Goal: Task Accomplishment & Management: Manage account settings

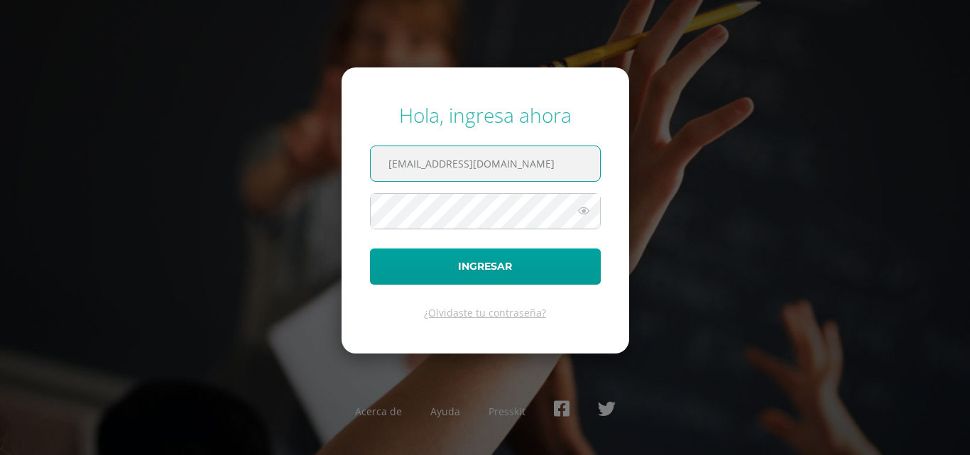
type input "[EMAIL_ADDRESS][DOMAIN_NAME]"
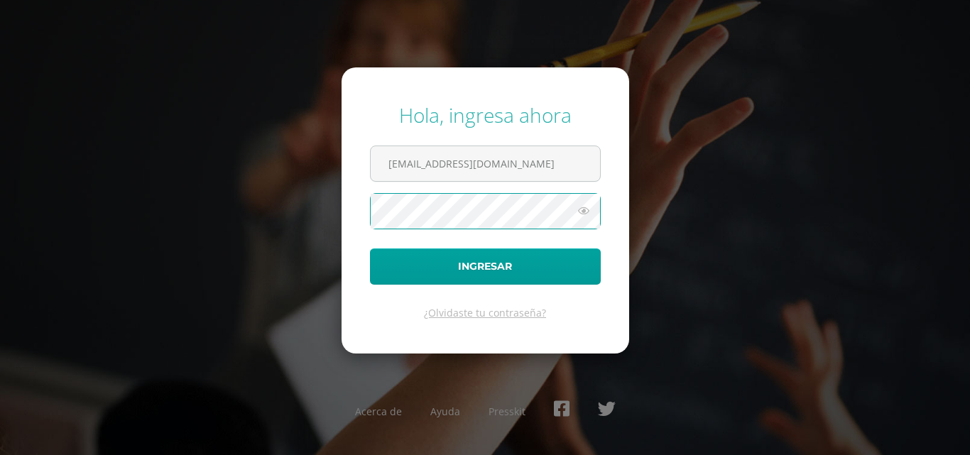
click at [580, 209] on icon at bounding box center [583, 210] width 18 height 17
click at [573, 210] on icon at bounding box center [583, 210] width 20 height 17
click at [581, 214] on icon at bounding box center [583, 210] width 18 height 17
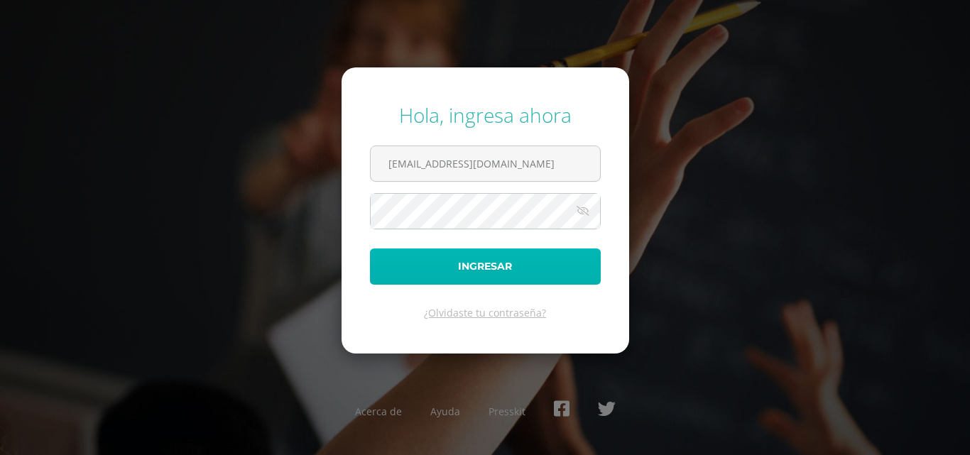
click at [522, 259] on button "Ingresar" at bounding box center [485, 266] width 231 height 36
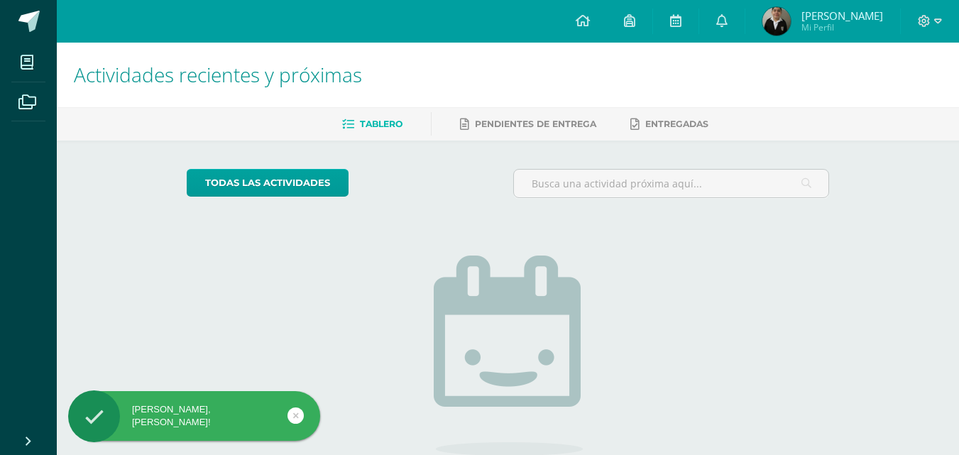
click at [293, 411] on icon at bounding box center [296, 415] width 6 height 16
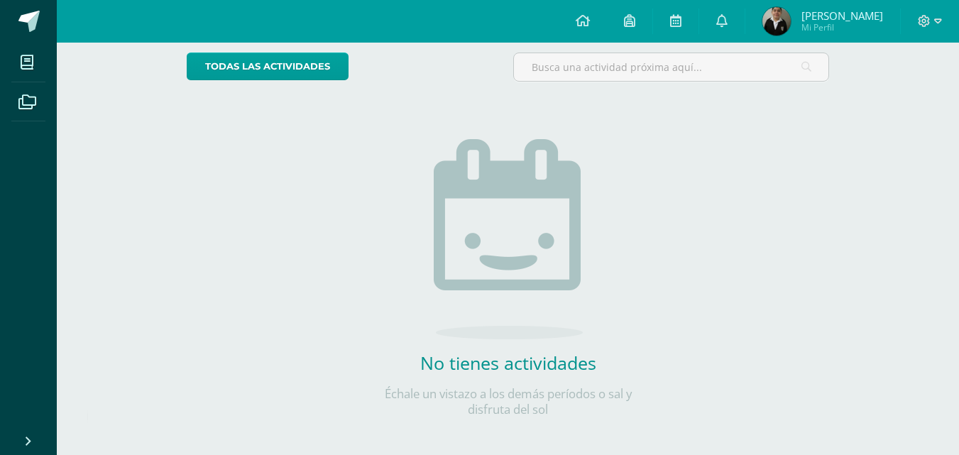
scroll to position [124, 0]
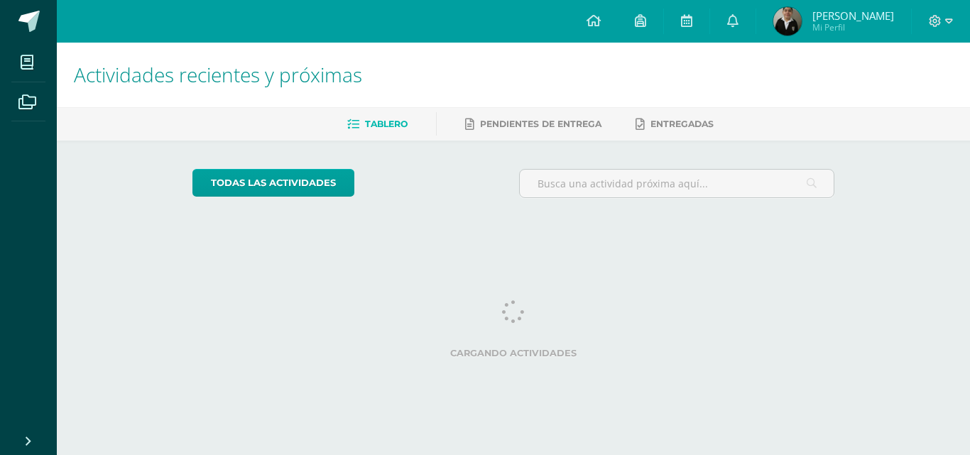
scroll to position [0, 6]
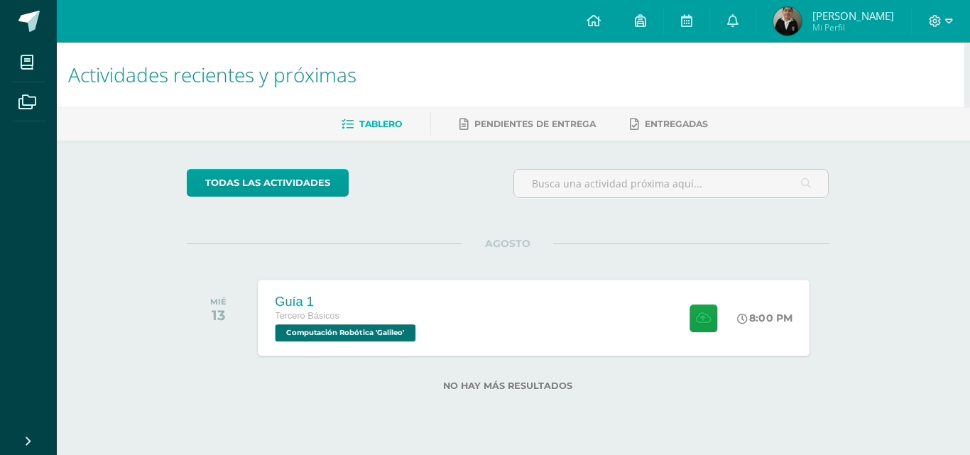
click at [373, 314] on div "Tercero Básicos" at bounding box center [347, 317] width 144 height 16
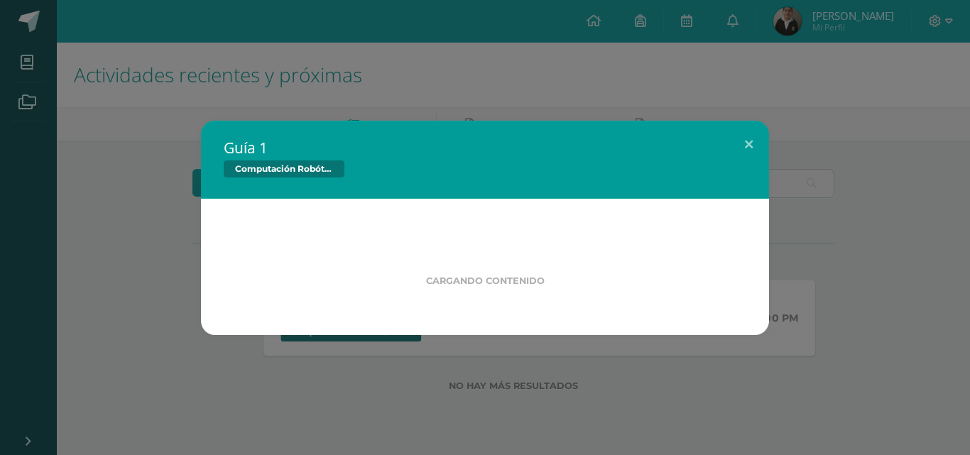
scroll to position [0, 0]
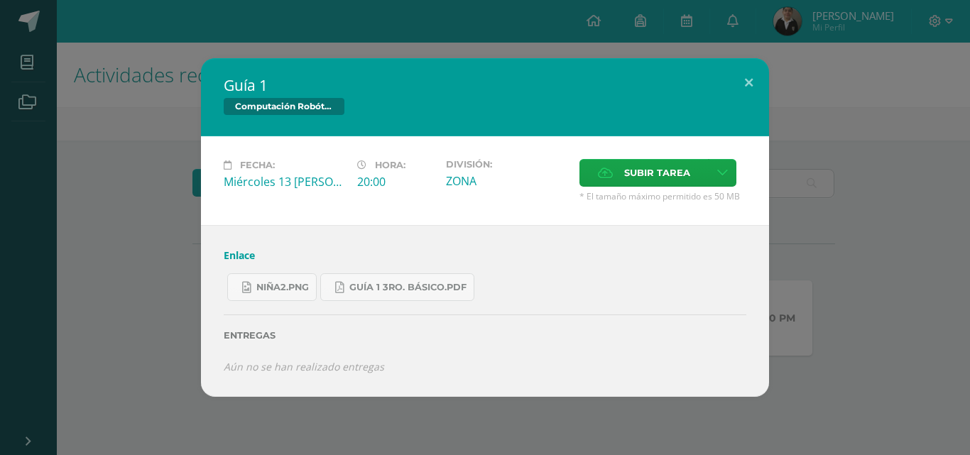
click at [243, 256] on link "Enlace" at bounding box center [239, 254] width 31 height 13
click at [736, 84] on button at bounding box center [748, 82] width 40 height 48
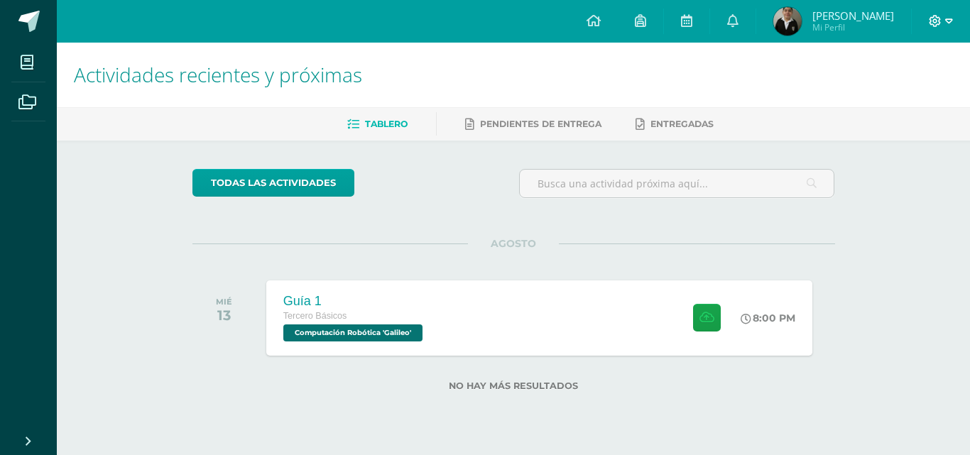
click at [933, 26] on icon at bounding box center [935, 21] width 12 height 12
click at [911, 94] on span "Cerrar sesión" at bounding box center [904, 96] width 64 height 13
